Goal: Task Accomplishment & Management: Use online tool/utility

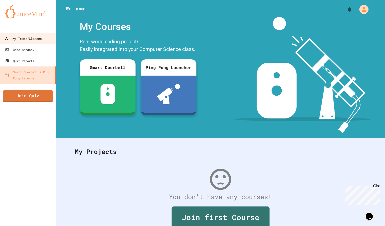
click at [18, 35] on link "My Teams/Classes" at bounding box center [28, 38] width 58 height 11
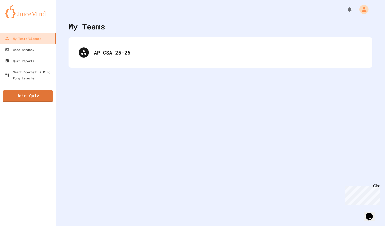
click at [105, 63] on div "AP CSA 25-26" at bounding box center [221, 52] width 304 height 30
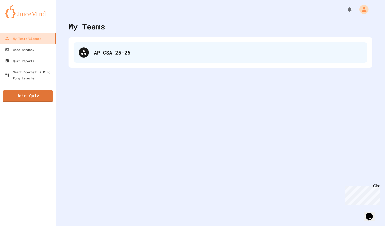
click at [107, 59] on div "AP CSA 25-26" at bounding box center [221, 52] width 294 height 20
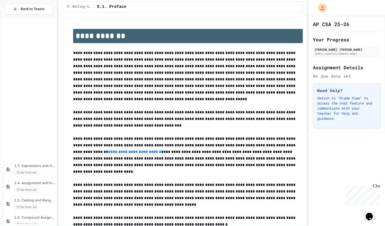
scroll to position [164, 0]
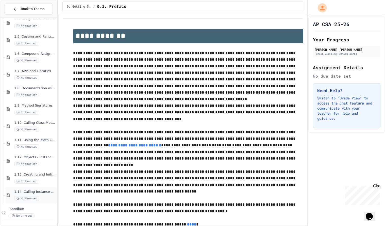
click at [34, 195] on div "1.14. Calling Instance Methods No time set" at bounding box center [35, 195] width 42 height 11
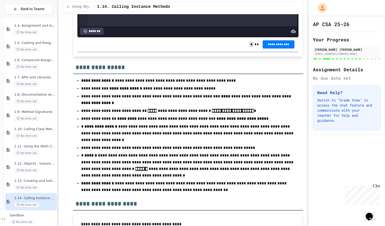
scroll to position [4730, 0]
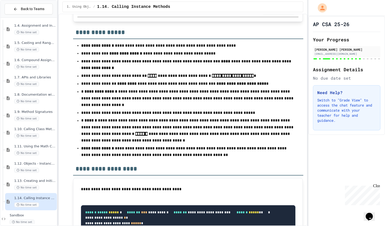
scroll to position [4759, 0]
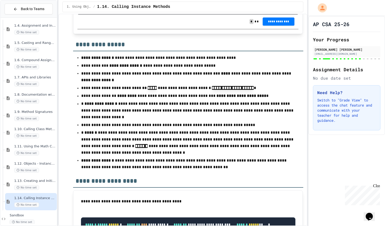
scroll to position [4748, 0]
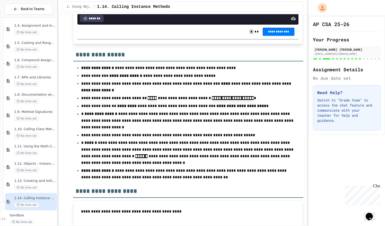
scroll to position [4744, 0]
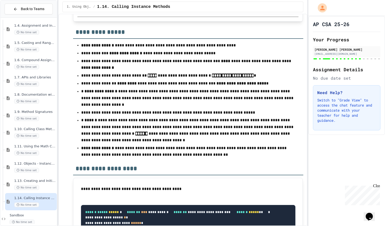
scroll to position [4761, 0]
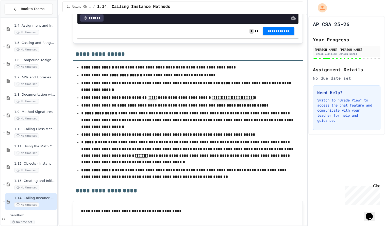
scroll to position [4737, 0]
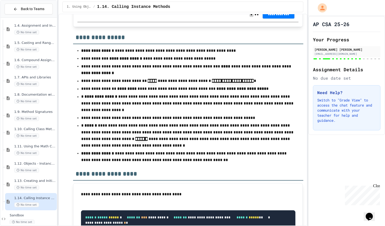
scroll to position [4760, 0]
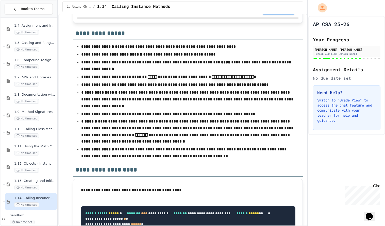
click at [170, 13] on div "1. Using Objects and Methods / 1.14. Calling Instance Methods" at bounding box center [182, 7] width 249 height 14
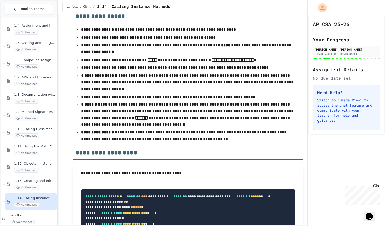
scroll to position [4777, 0]
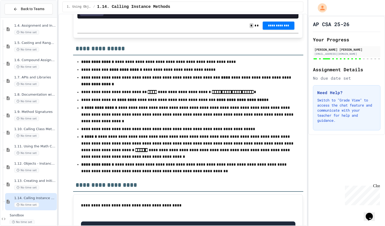
scroll to position [4745, 0]
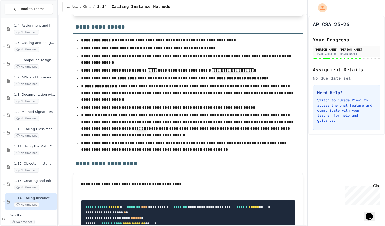
scroll to position [4767, 0]
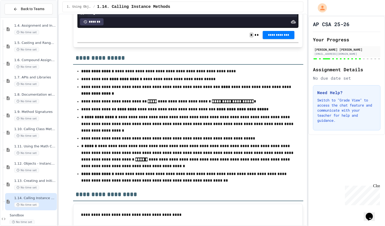
scroll to position [4733, 0]
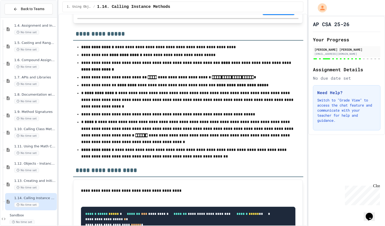
scroll to position [4759, 0]
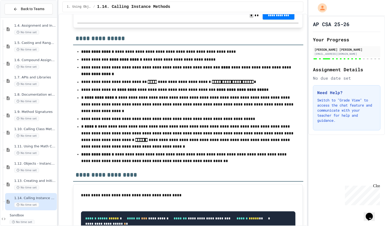
scroll to position [4755, 0]
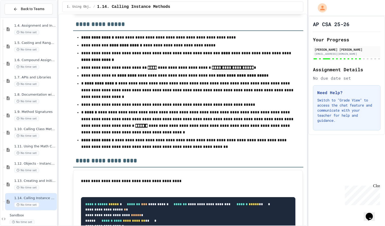
scroll to position [4728, 0]
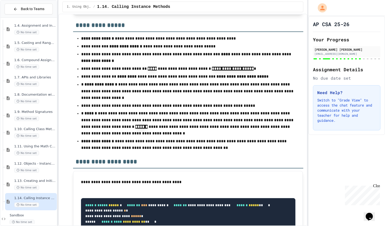
scroll to position [4769, 0]
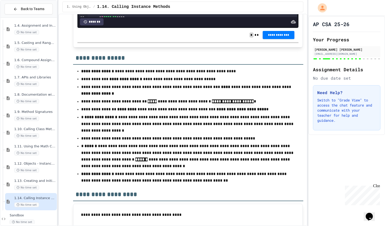
scroll to position [4734, 0]
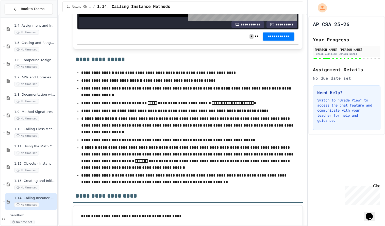
scroll to position [80, 0]
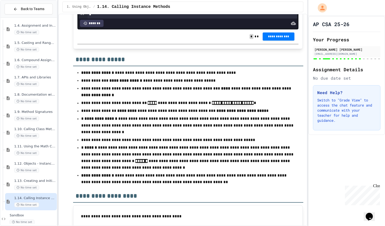
scroll to position [53, 0]
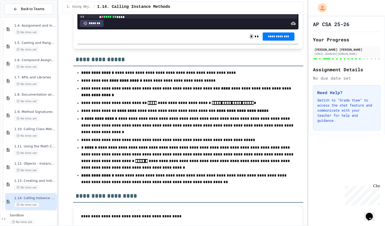
scroll to position [10, 0]
drag, startPoint x: 116, startPoint y: 176, endPoint x: 75, endPoint y: 132, distance: 60.2
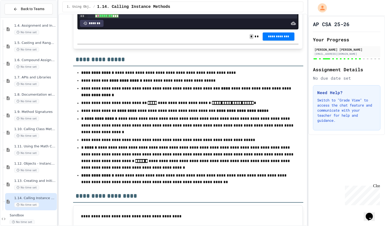
drag, startPoint x: 140, startPoint y: 171, endPoint x: 115, endPoint y: 173, distance: 24.7
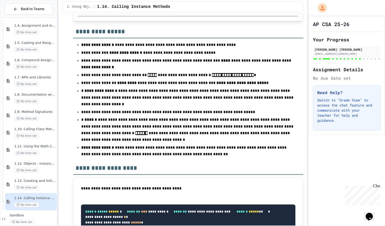
scroll to position [4763, 0]
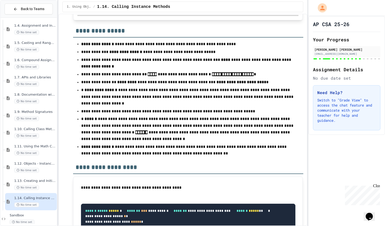
drag, startPoint x: 155, startPoint y: 160, endPoint x: 104, endPoint y: 102, distance: 77.6
copy div "**********"
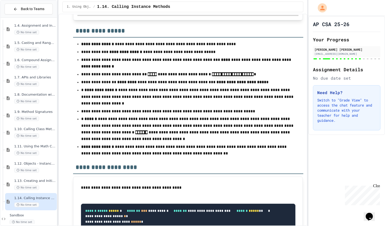
scroll to position [47, 0]
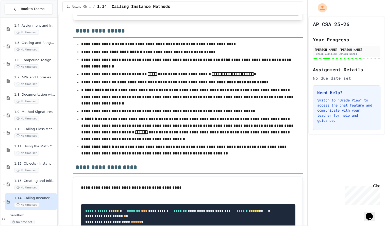
drag, startPoint x: 161, startPoint y: 106, endPoint x: 82, endPoint y: 106, distance: 79.2
drag, startPoint x: 119, startPoint y: 113, endPoint x: 101, endPoint y: 65, distance: 51.0
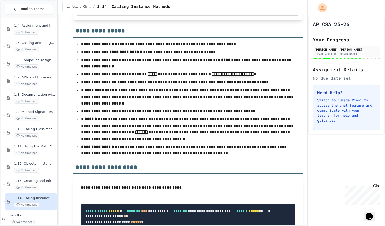
scroll to position [58, 0]
drag, startPoint x: 165, startPoint y: 95, endPoint x: 86, endPoint y: 95, distance: 78.9
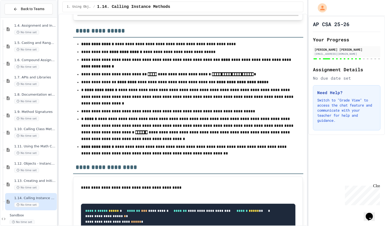
scroll to position [53, 0]
drag, startPoint x: 89, startPoint y: 32, endPoint x: 98, endPoint y: 226, distance: 194.1
click at [98, 226] on div "**********" at bounding box center [182, 120] width 249 height 212
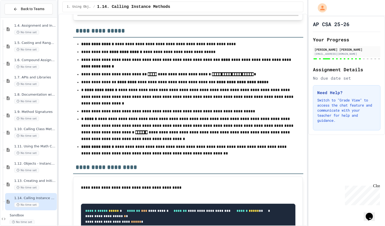
copy div "**********"
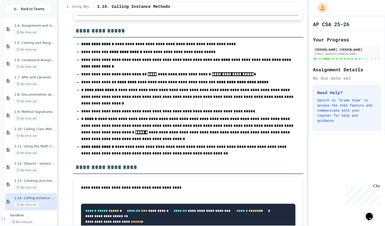
scroll to position [53, 0]
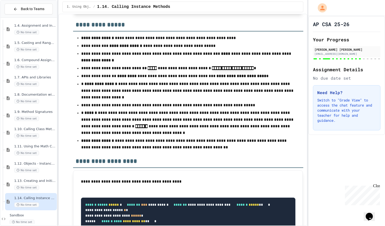
scroll to position [4767, 0]
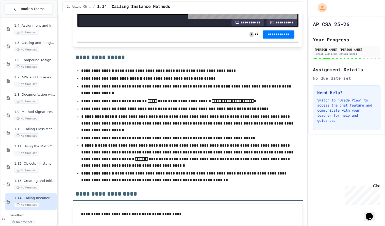
scroll to position [4734, 0]
